Goal: Information Seeking & Learning: Find contact information

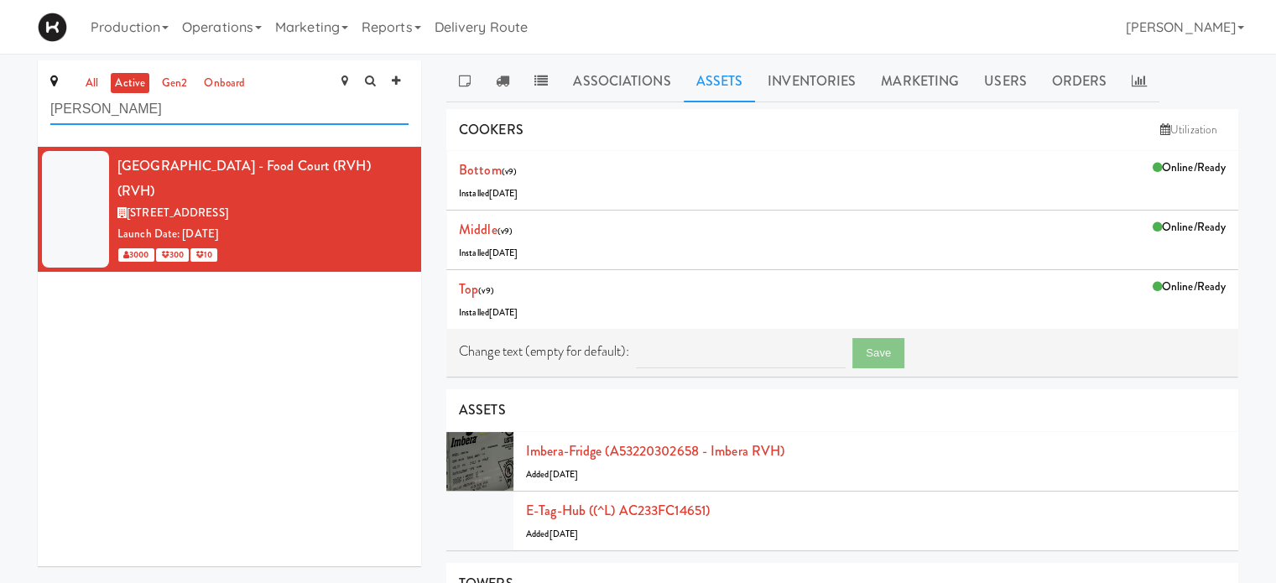
click at [131, 104] on input "[PERSON_NAME]" at bounding box center [229, 109] width 358 height 31
click at [530, 85] on link at bounding box center [541, 81] width 39 height 42
click at [463, 77] on icon at bounding box center [465, 80] width 12 height 13
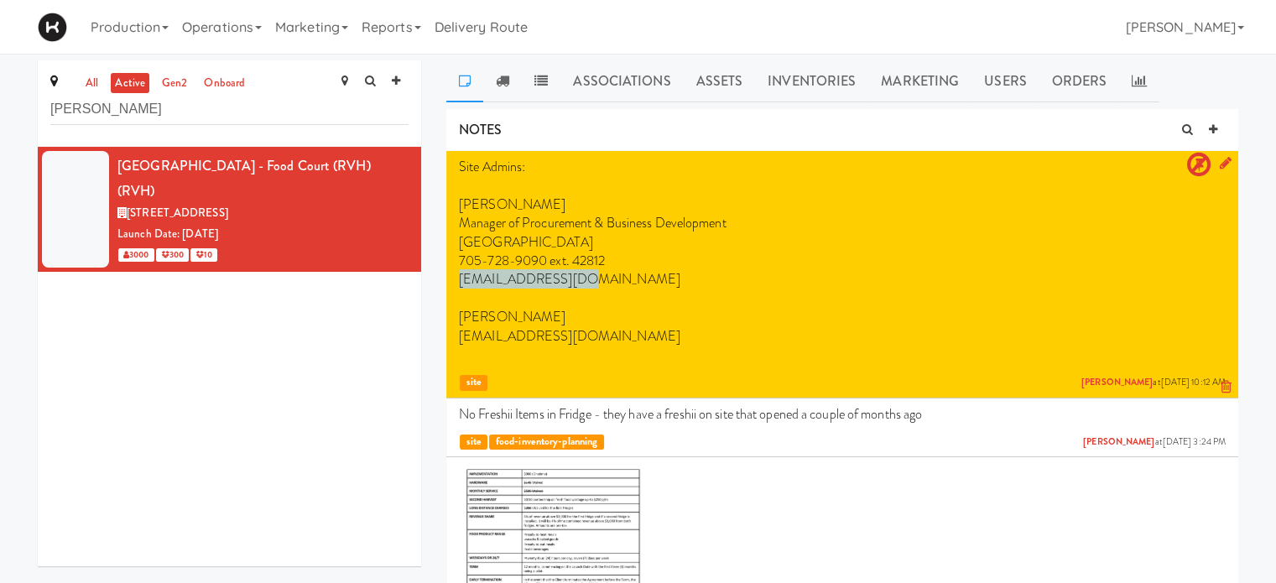
drag, startPoint x: 578, startPoint y: 281, endPoint x: 456, endPoint y: 284, distance: 121.7
click at [456, 284] on li "Site Admins: [PERSON_NAME] Manager of Procurement & Business Development [GEOGR…" at bounding box center [842, 274] width 792 height 247
copy p "[EMAIL_ADDRESS][DOMAIN_NAME]"
click at [646, 351] on p at bounding box center [842, 355] width 767 height 18
drag, startPoint x: 565, startPoint y: 335, endPoint x: 455, endPoint y: 339, distance: 110.0
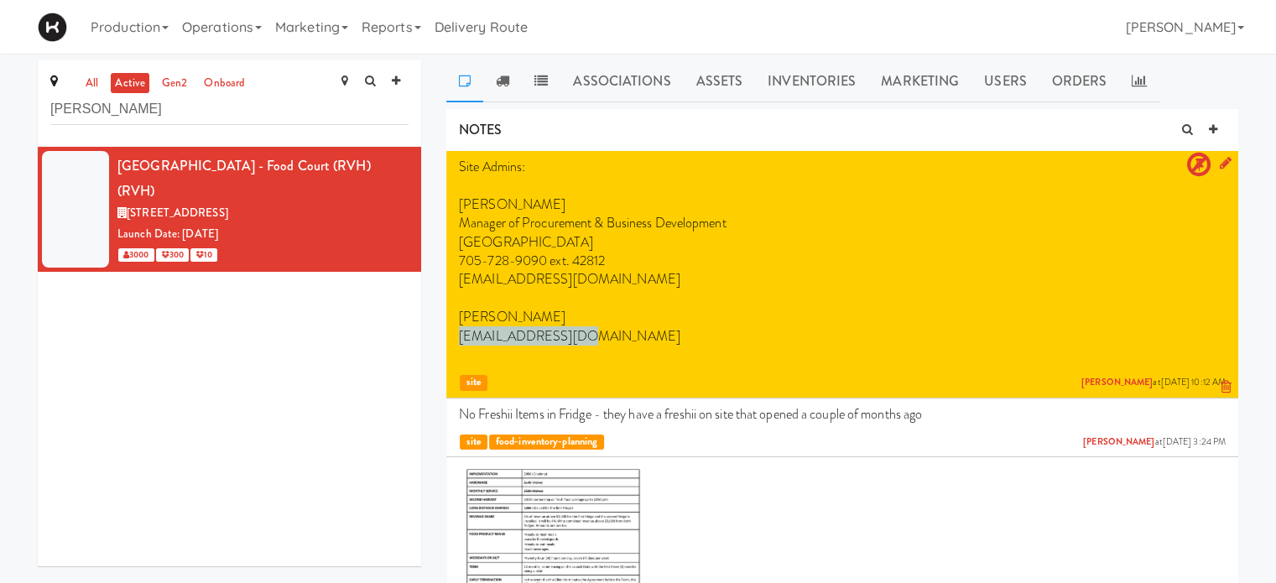
click at [455, 339] on li "Site Admins: [PERSON_NAME] Manager of Procurement & Business Development [GEOGR…" at bounding box center [842, 274] width 792 height 247
copy p "[EMAIL_ADDRESS][DOMAIN_NAME]"
